Goal: Navigation & Orientation: Understand site structure

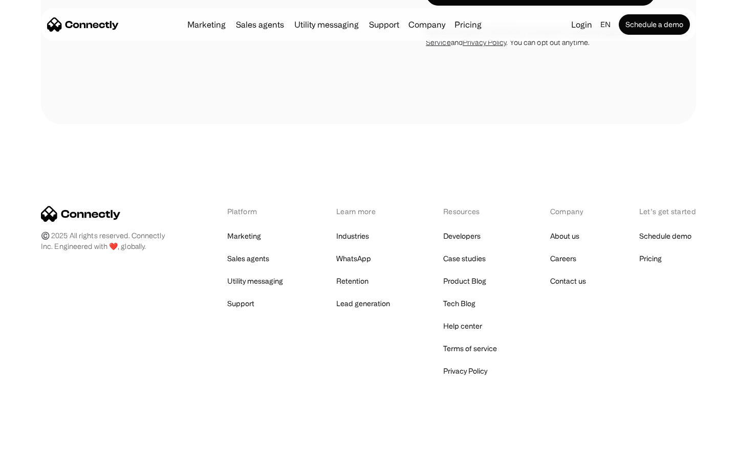
scroll to position [1967, 0]
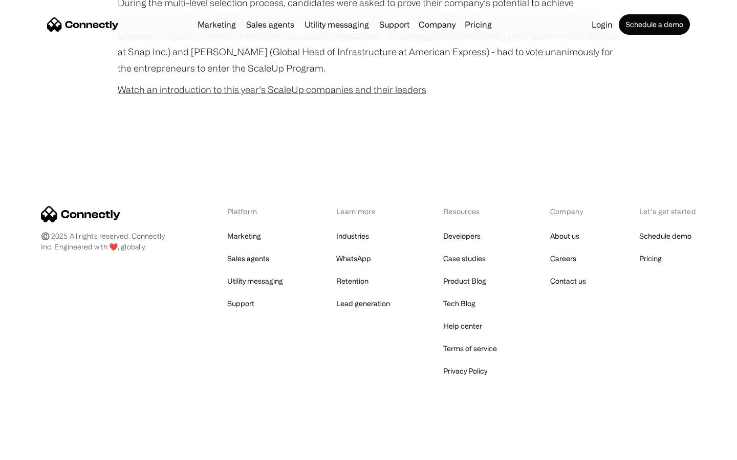
scroll to position [656, 0]
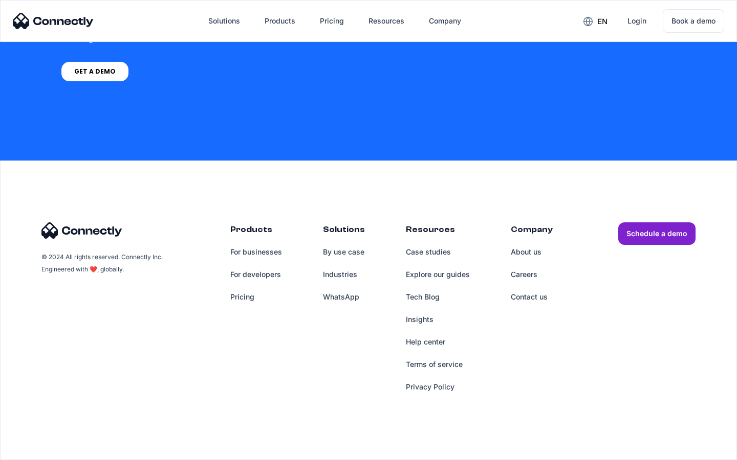
scroll to position [776, 0]
